Goal: Task Accomplishment & Management: Manage account settings

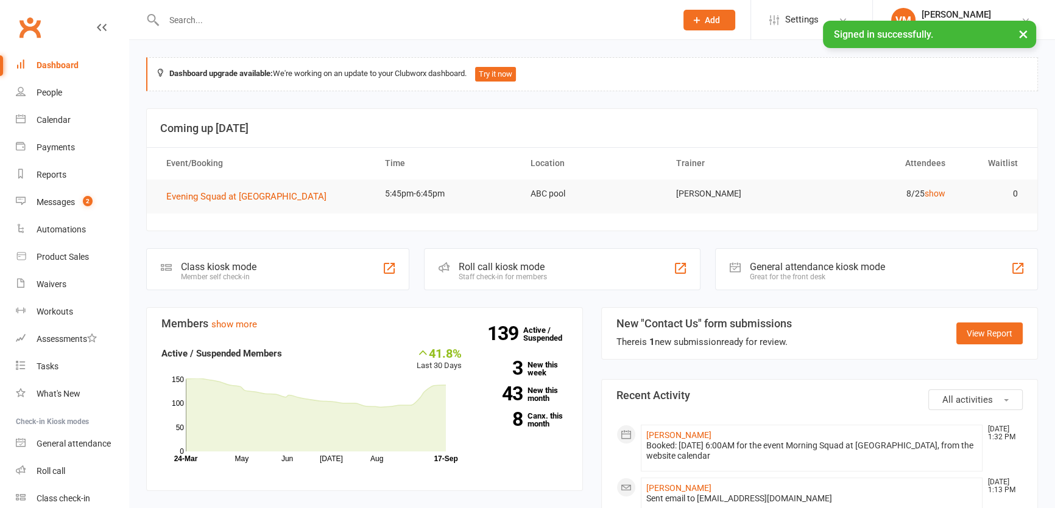
click at [195, 19] on input "text" at bounding box center [413, 20] width 507 height 17
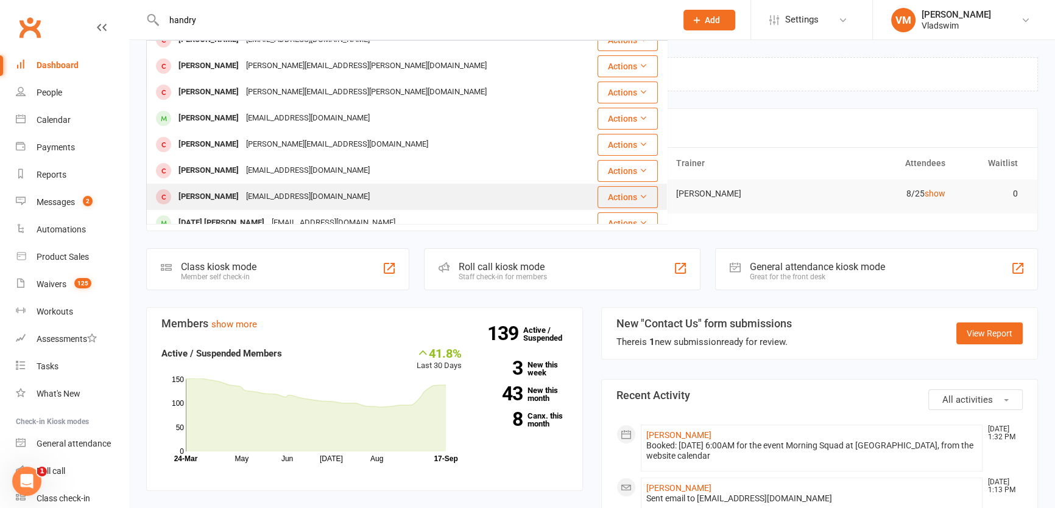
scroll to position [340, 0]
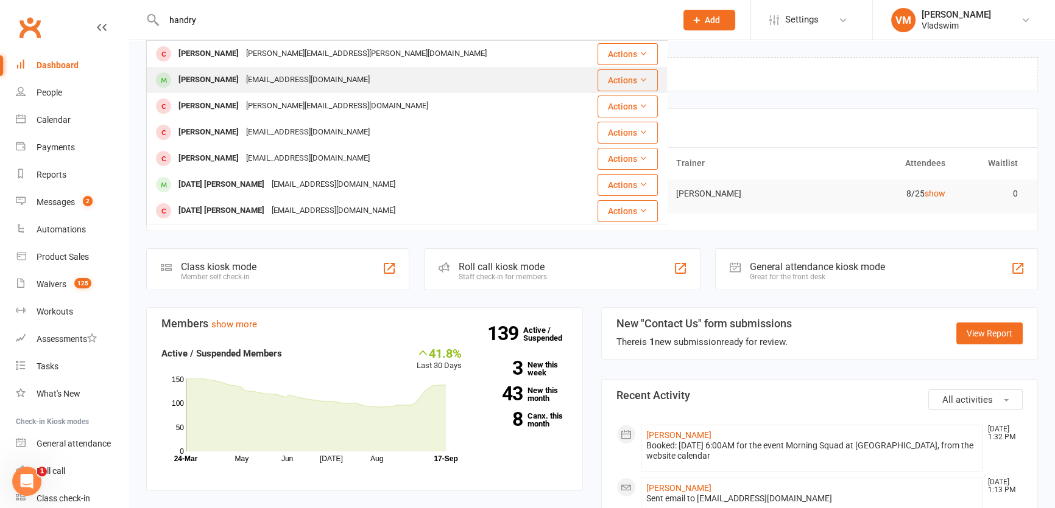
type input "handry"
click at [280, 85] on div "harrywoolven@gmail.com" at bounding box center [307, 80] width 131 height 18
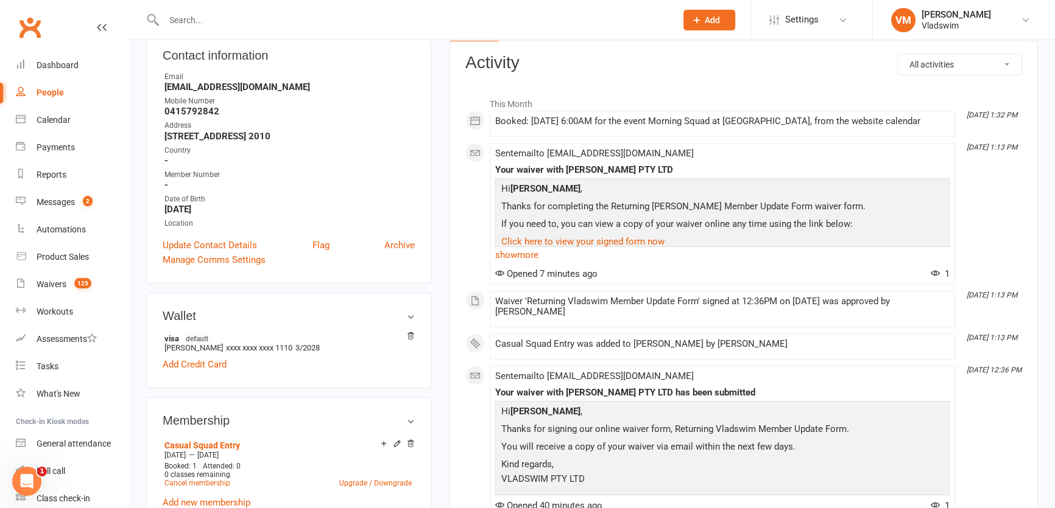
scroll to position [221, 0]
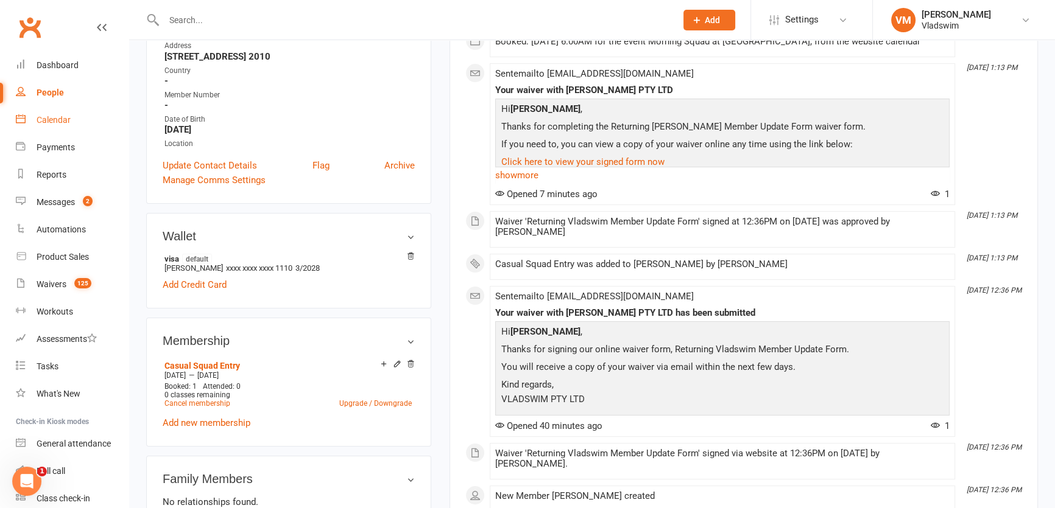
click at [43, 121] on div "Calendar" at bounding box center [54, 120] width 34 height 10
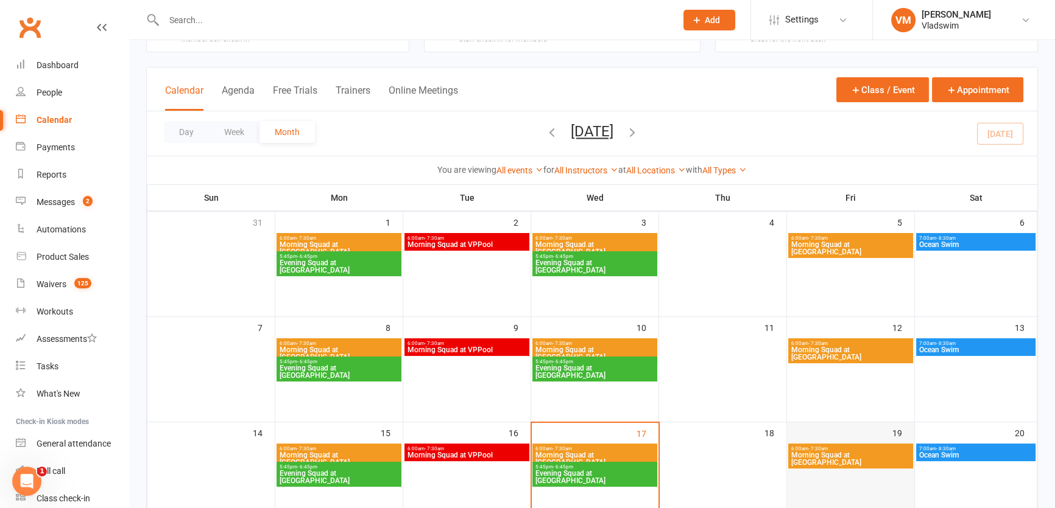
scroll to position [110, 0]
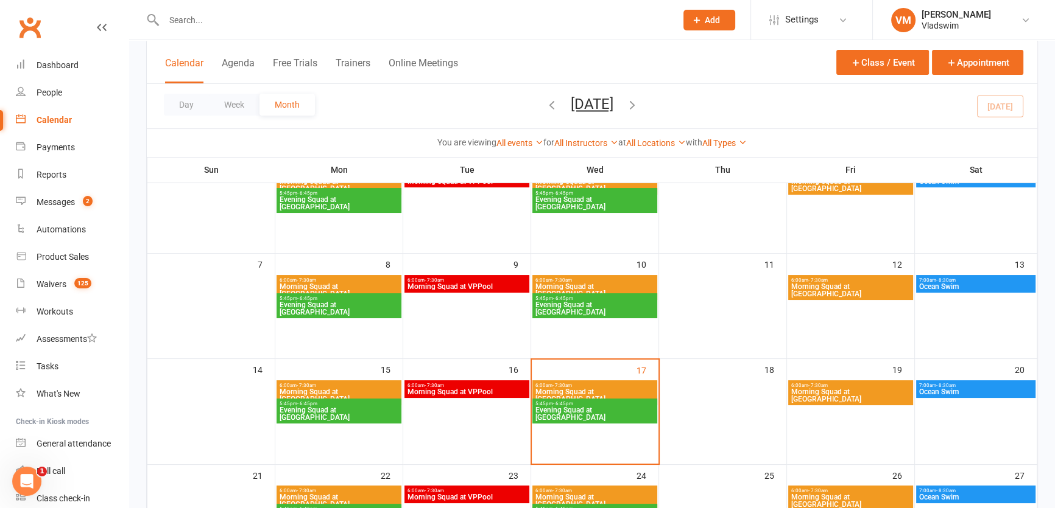
click at [825, 389] on span "Morning Squad at ABC pool" at bounding box center [850, 396] width 120 height 15
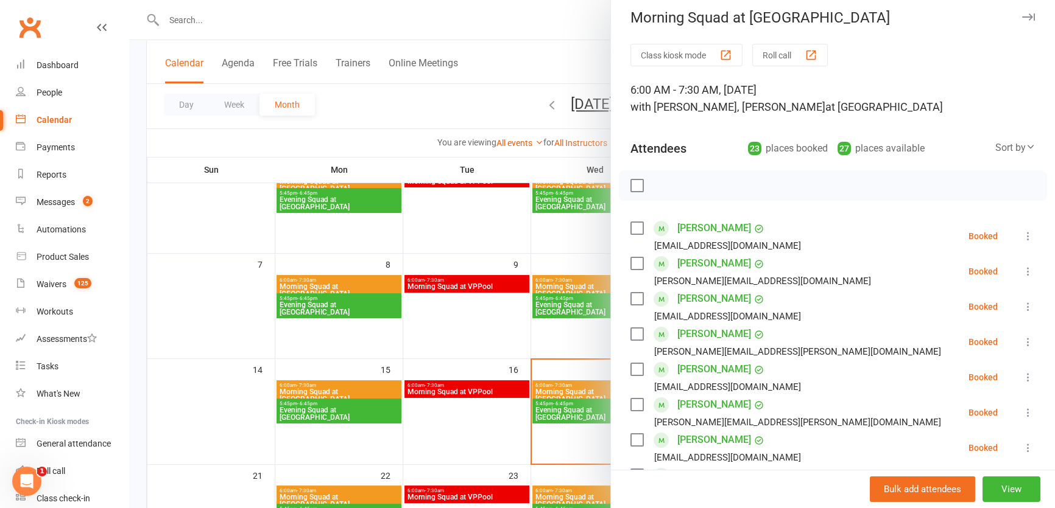
scroll to position [0, 0]
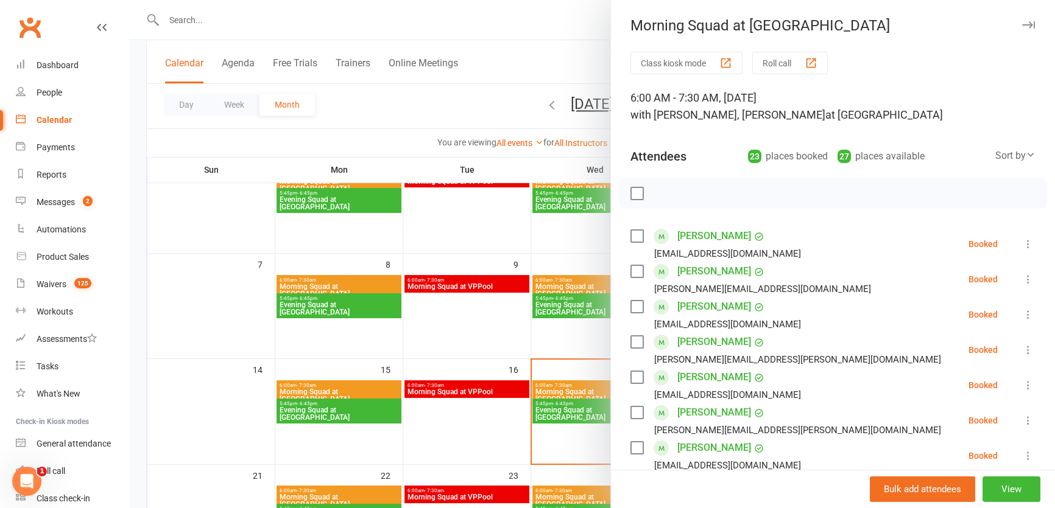
click at [484, 438] on div at bounding box center [592, 254] width 926 height 508
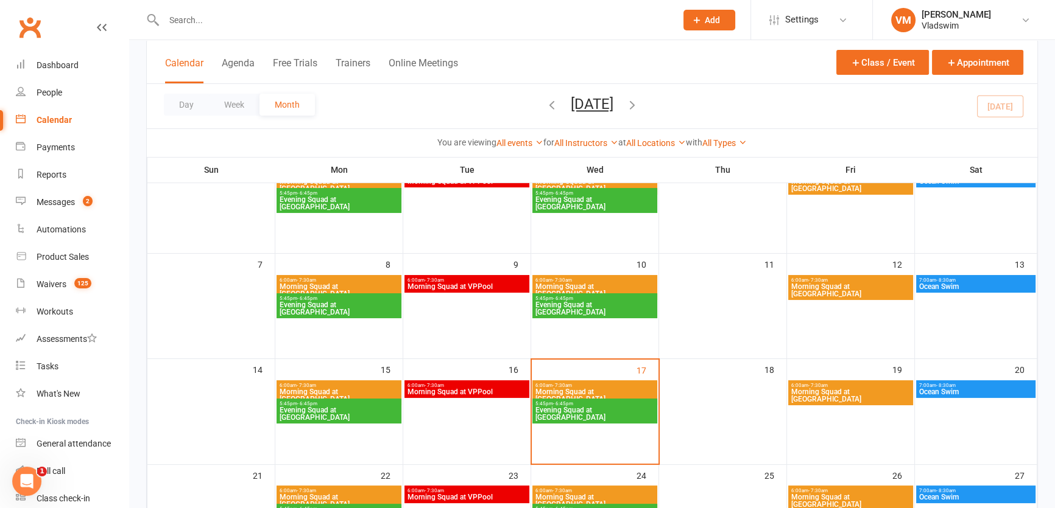
click at [812, 390] on span "Morning Squad at ABC pool" at bounding box center [850, 396] width 120 height 15
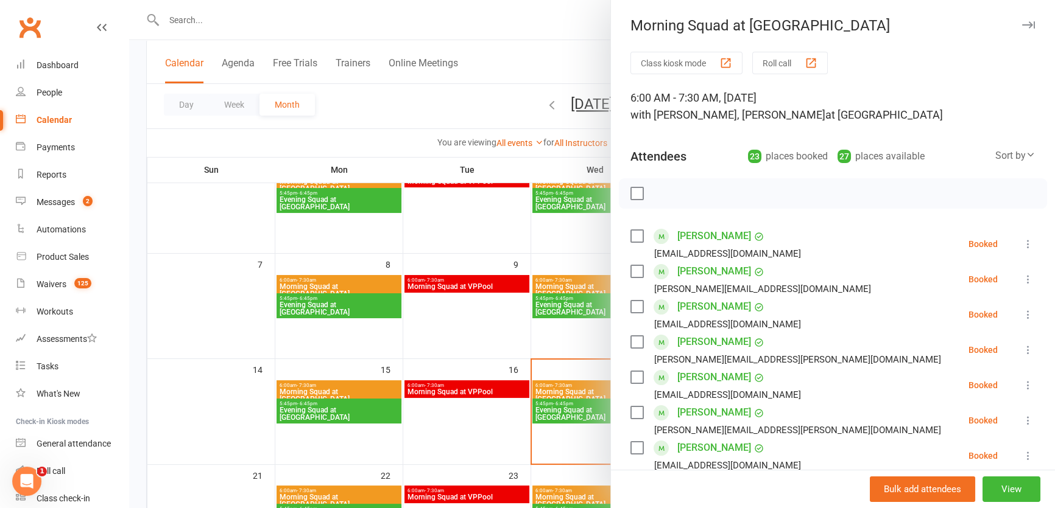
click at [505, 23] on div at bounding box center [592, 254] width 926 height 508
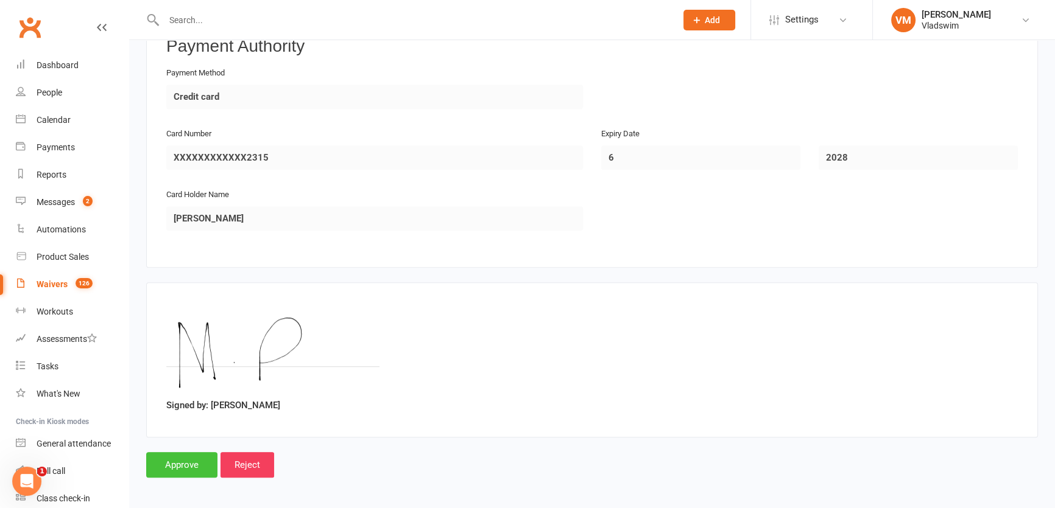
click at [179, 462] on input "Approve" at bounding box center [181, 465] width 71 height 26
